Goal: Information Seeking & Learning: Learn about a topic

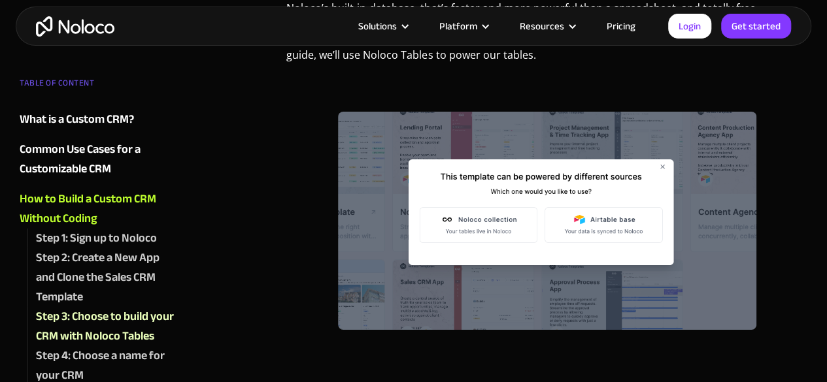
scroll to position [2132, 0]
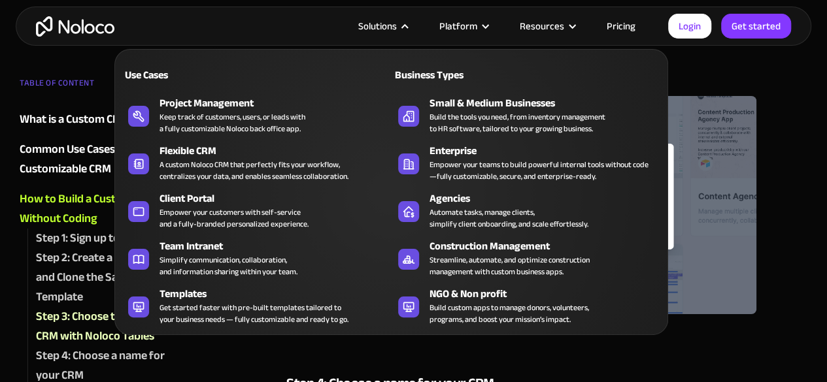
click at [403, 22] on div "Solutions" at bounding box center [382, 26] width 81 height 17
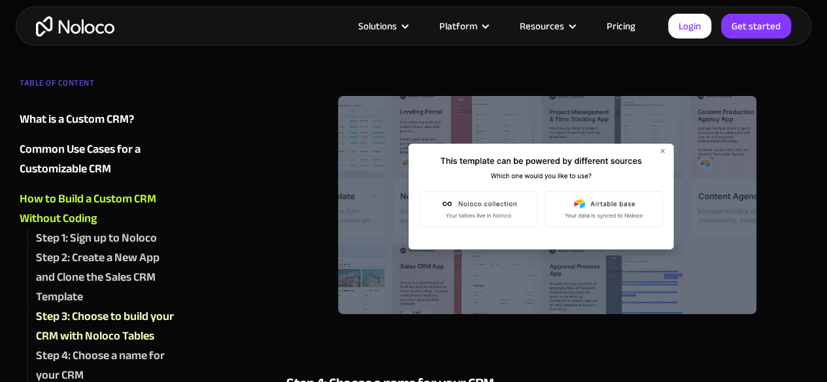
click at [403, 22] on div "Solutions" at bounding box center [382, 26] width 81 height 17
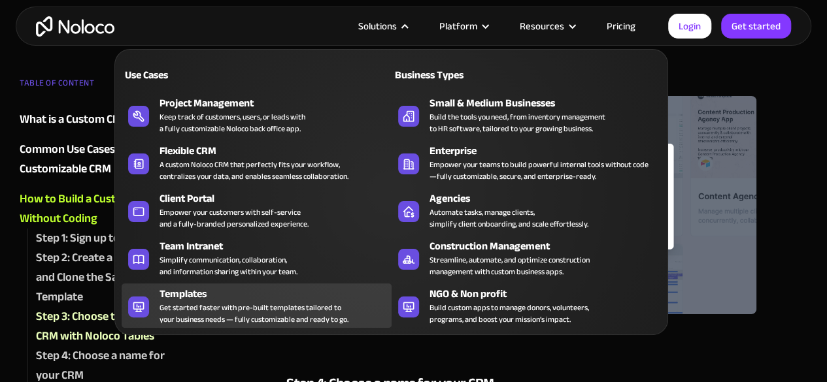
click at [261, 308] on div "Get started faster with pre-built templates tailored to your business needs — f…" at bounding box center [253, 314] width 189 height 24
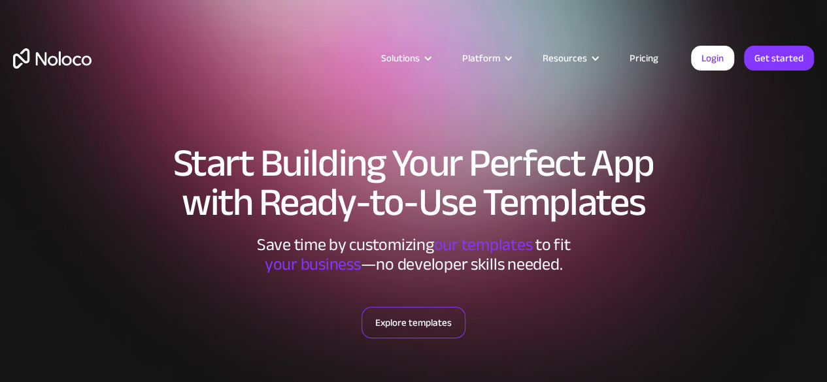
click at [426, 318] on link "Explore templates" at bounding box center [413, 322] width 104 height 31
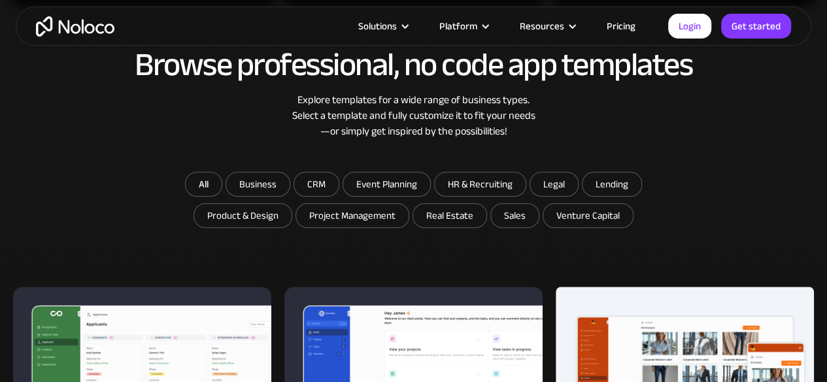
scroll to position [648, 0]
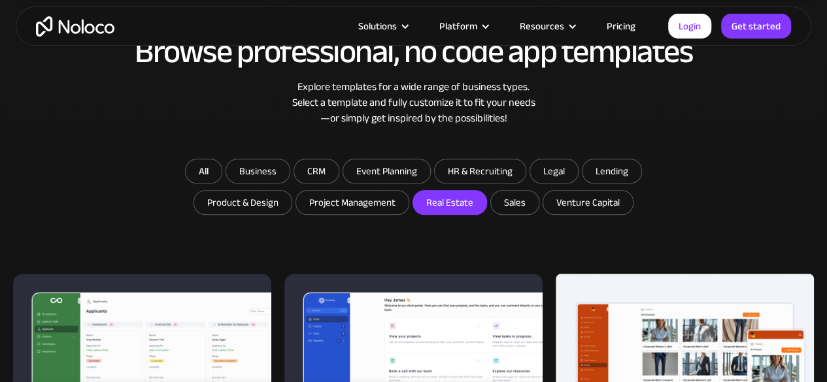
click at [461, 204] on input "Real Estate" at bounding box center [449, 203] width 73 height 24
checkbox input "true"
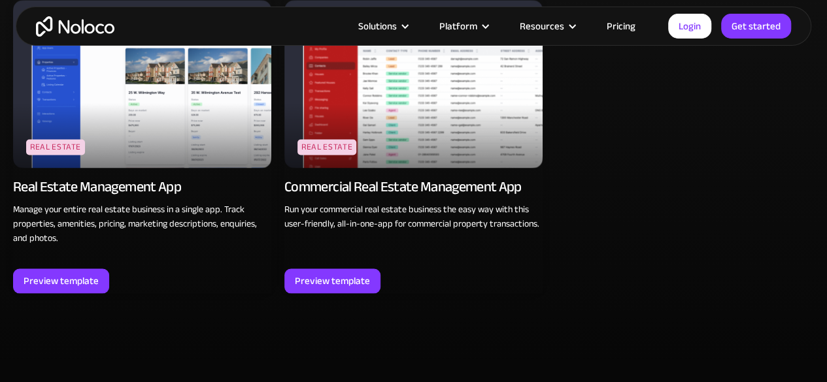
scroll to position [923, 0]
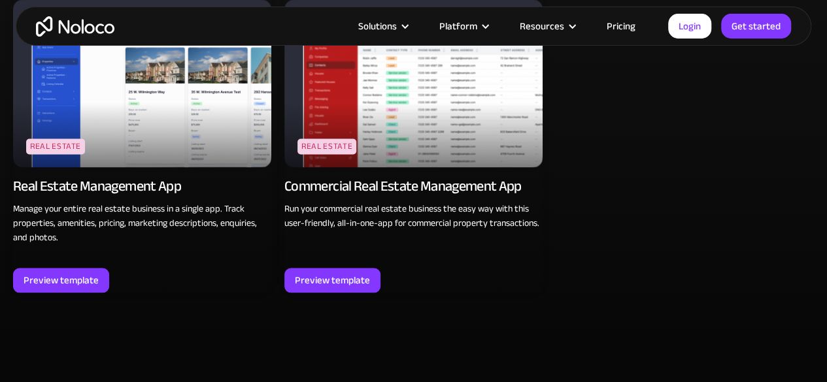
click at [359, 122] on img at bounding box center [413, 83] width 258 height 168
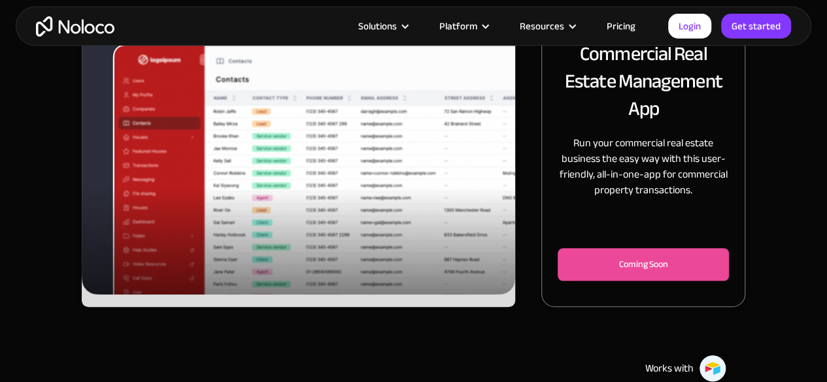
scroll to position [262, 0]
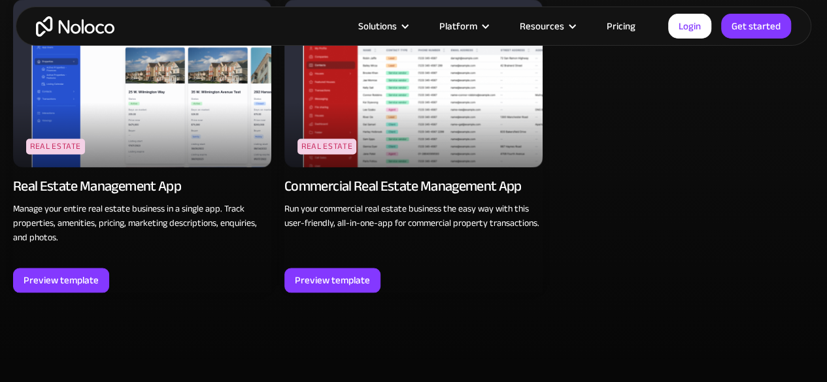
click at [152, 132] on img at bounding box center [142, 83] width 258 height 168
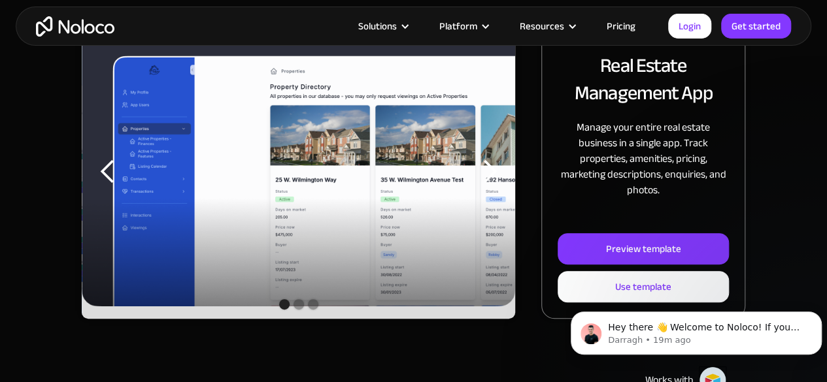
scroll to position [198, 0]
